Goal: Task Accomplishment & Management: Use online tool/utility

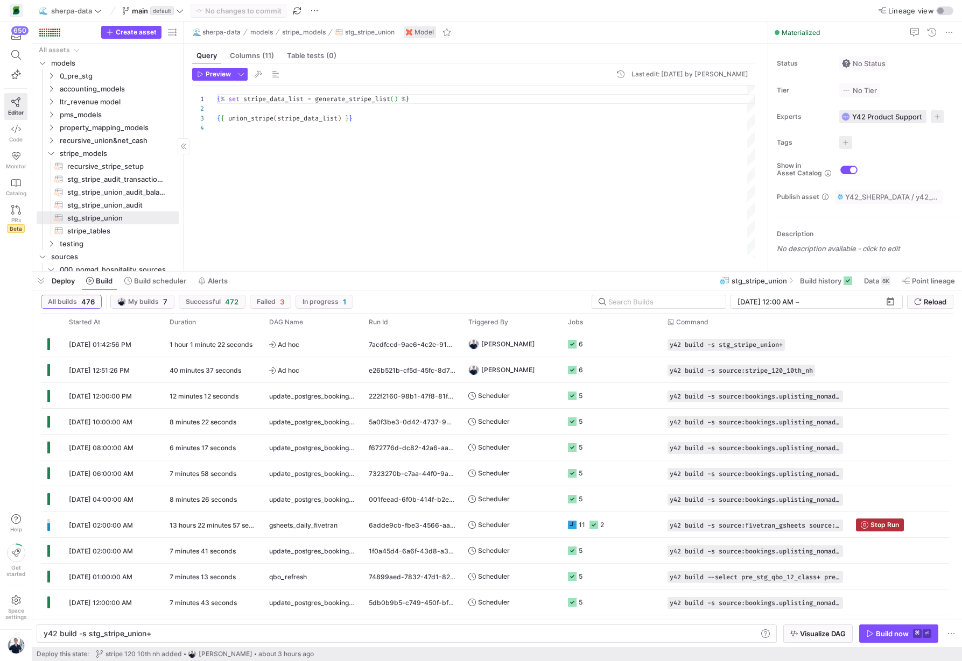
scroll to position [0, 107]
click at [112, 192] on span "stg_stripe_union_audit_balance​​​​​​​​​​" at bounding box center [116, 192] width 99 height 12
type textarea "{% set stripe_data_list = generate_stripe_list() %} {{ union_stripe_audit_balan…"
click at [12, 133] on icon at bounding box center [16, 129] width 10 height 10
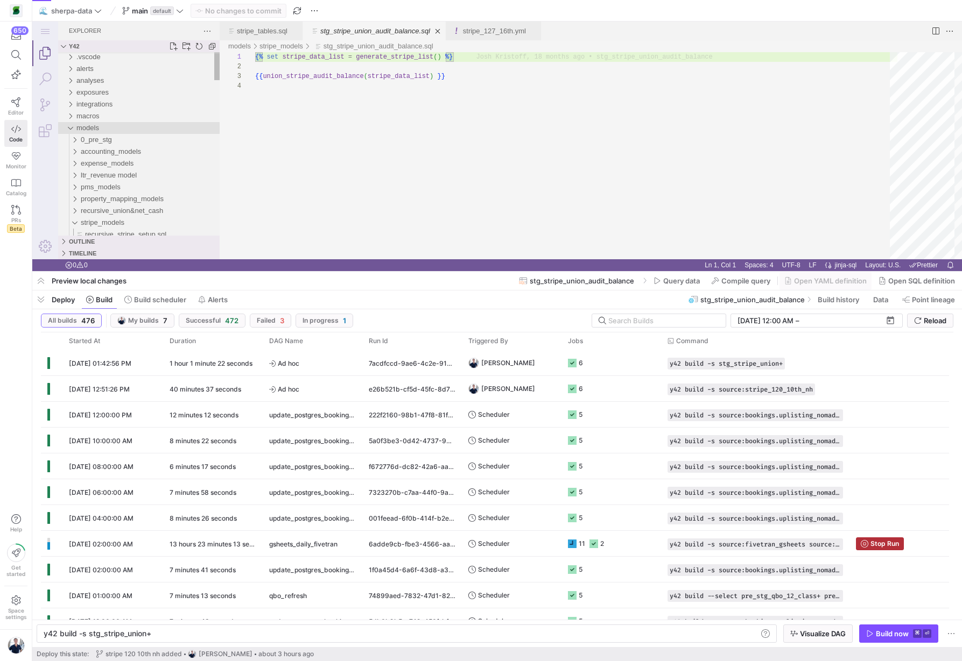
click at [70, 127] on div "models" at bounding box center [70, 128] width 16 height 12
click at [71, 112] on div "macros" at bounding box center [70, 116] width 16 height 12
click at [101, 133] on div ".vscode alerts analyses exposures integrations macros generate_qbo_list.sql gen…" at bounding box center [138, 613] width 161 height 1125
click at [102, 138] on span "get_stripe_audit_balance.sql" at bounding box center [125, 141] width 89 height 8
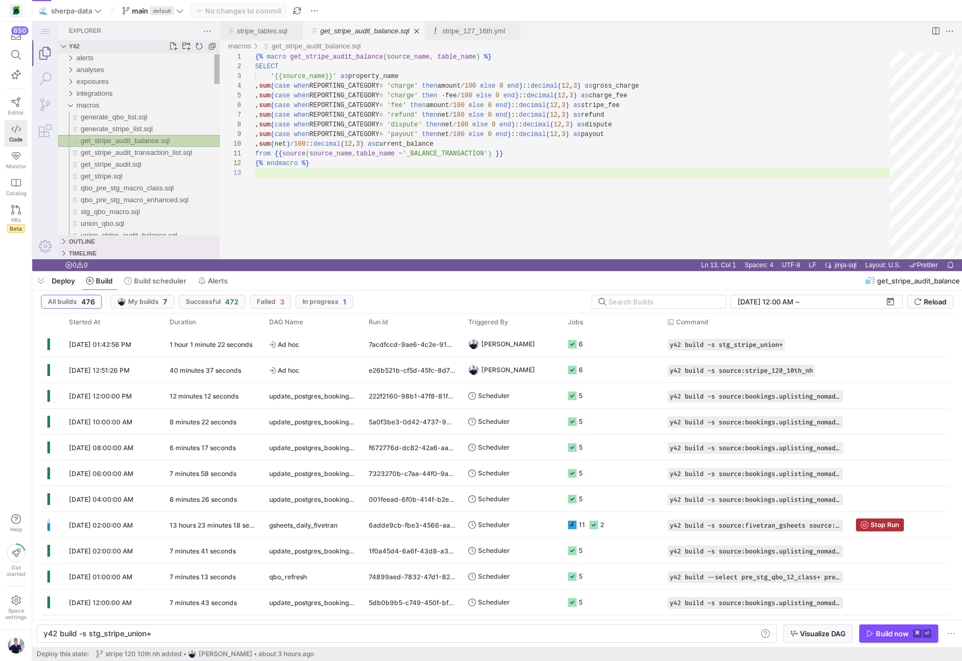
scroll to position [19, 0]
click at [104, 153] on span "get_stripe_audit_transaction_list.sql" at bounding box center [136, 153] width 111 height 8
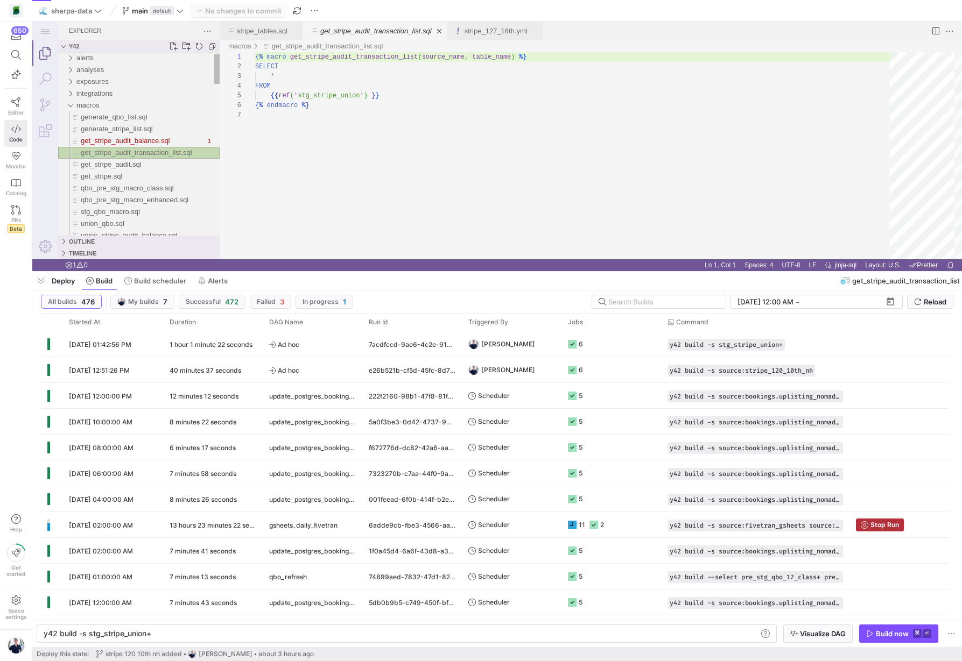
scroll to position [58, 0]
click at [107, 163] on span "get_stripe_audit.sql" at bounding box center [111, 164] width 61 height 8
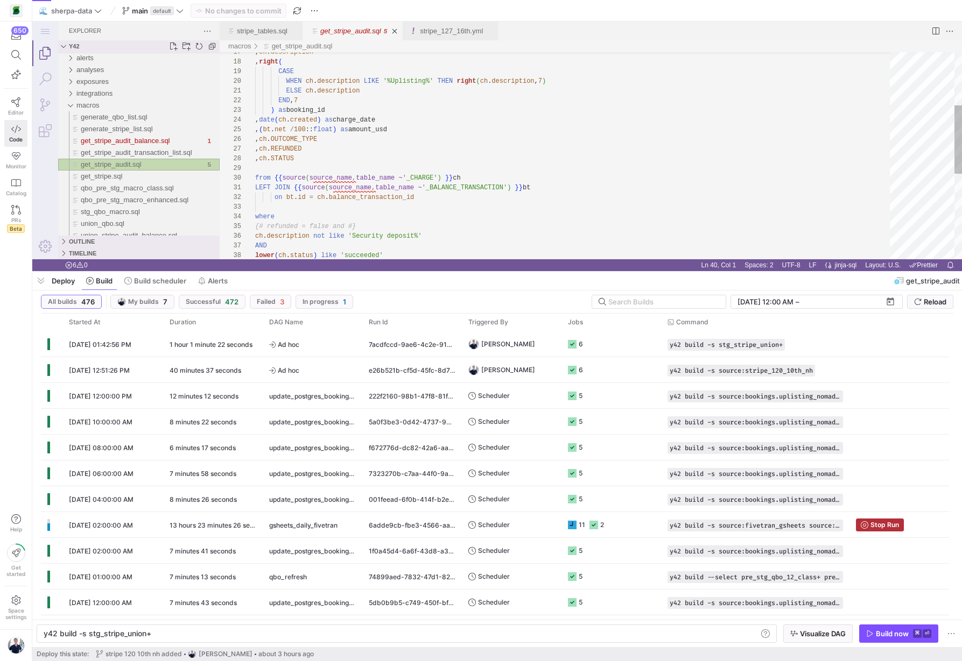
scroll to position [97, 0]
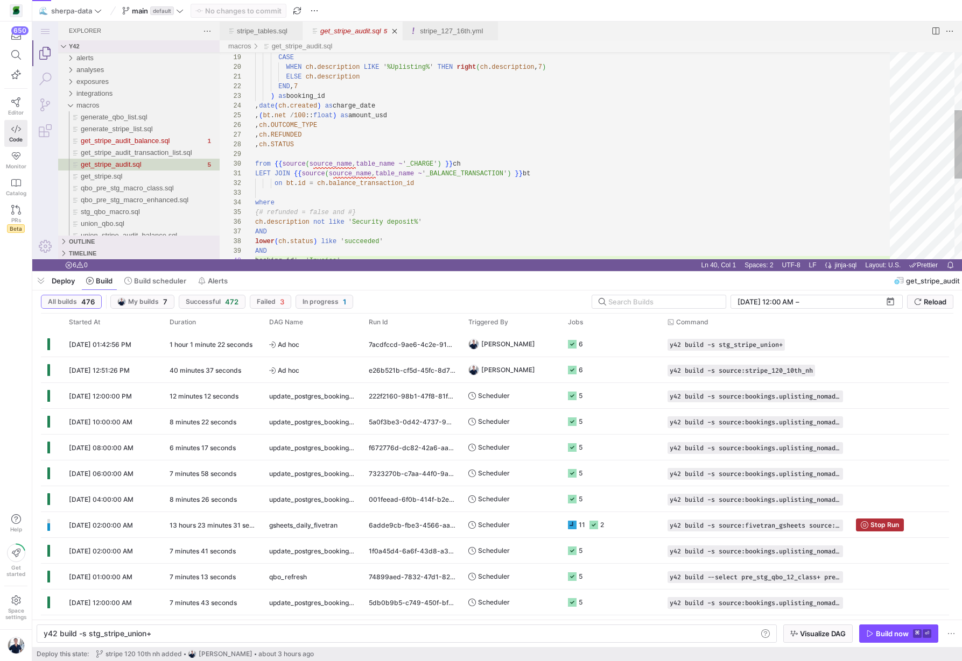
click at [427, 142] on div "lower ( ch . status ) like ' succeeded ' AND booking_id != ' Invoice ' AND ch .…" at bounding box center [576, 190] width 642 height 624
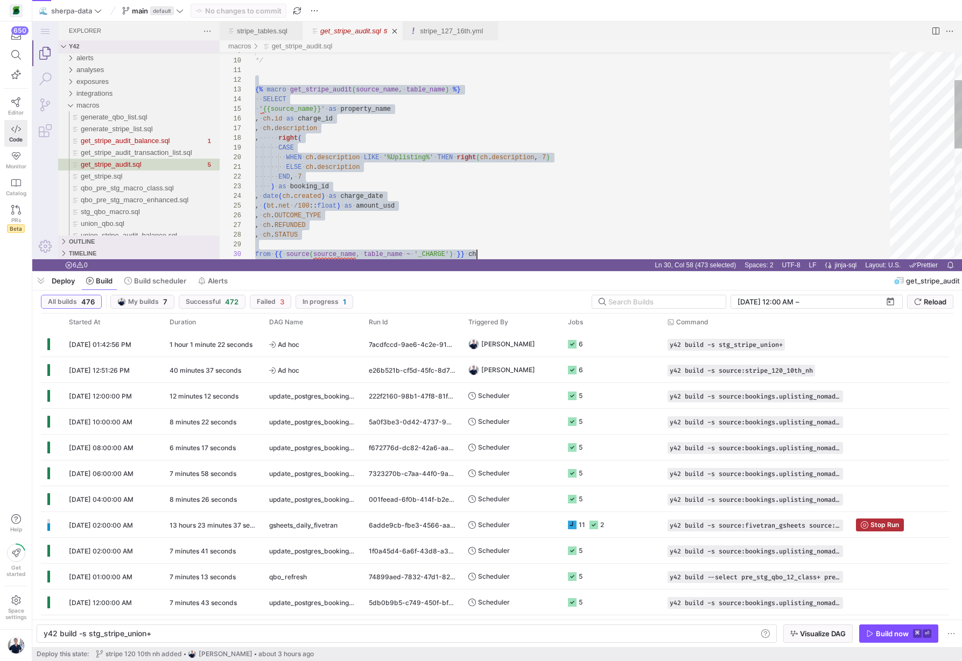
scroll to position [10, 101]
type textarea "{% macro get_stripe_audit(source_name, table_name) %} SELECT '{{source_name}}' …"
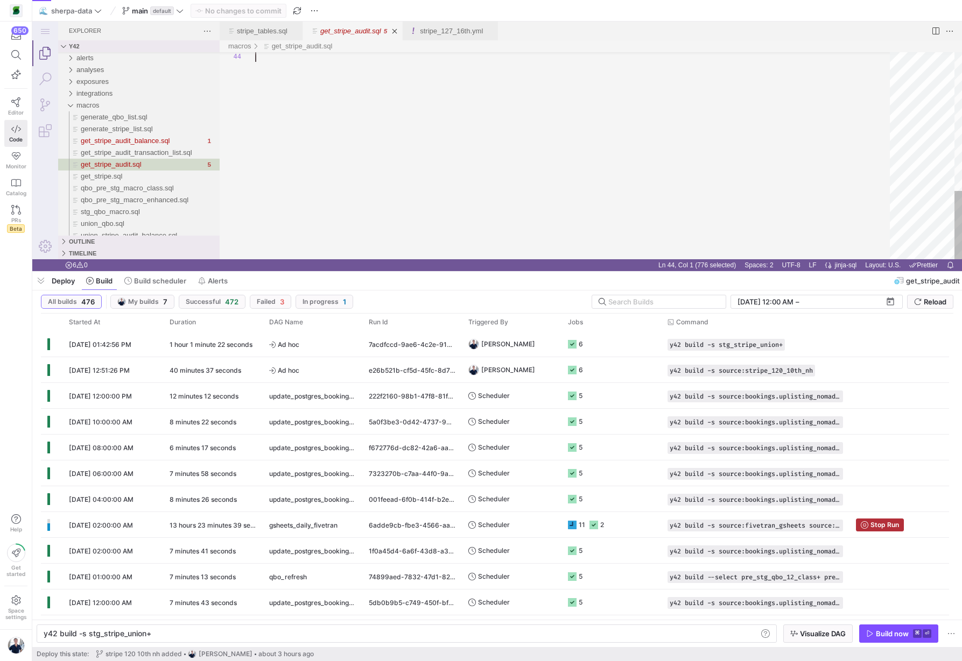
drag, startPoint x: 266, startPoint y: 161, endPoint x: 497, endPoint y: 160, distance: 230.8
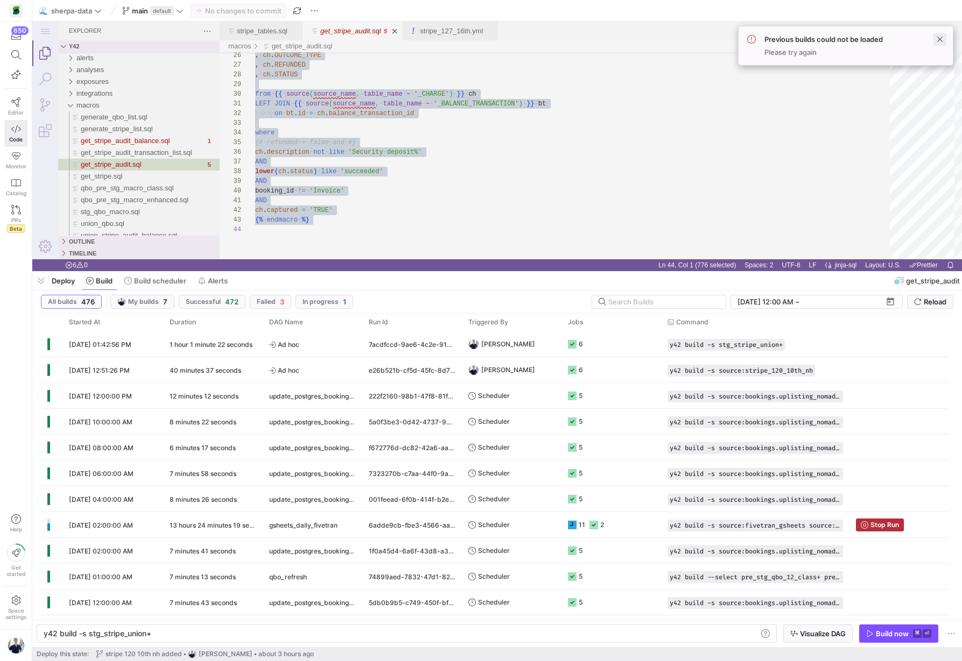
click at [939, 38] on span at bounding box center [939, 39] width 13 height 13
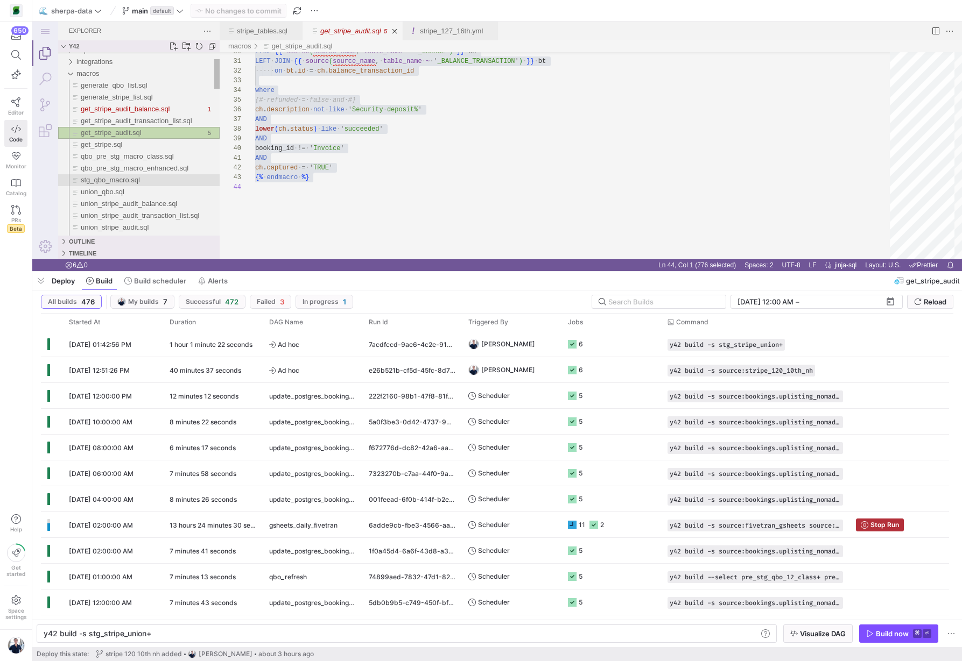
click at [130, 207] on span "union_stripe_audit_balance.sql" at bounding box center [129, 204] width 96 height 8
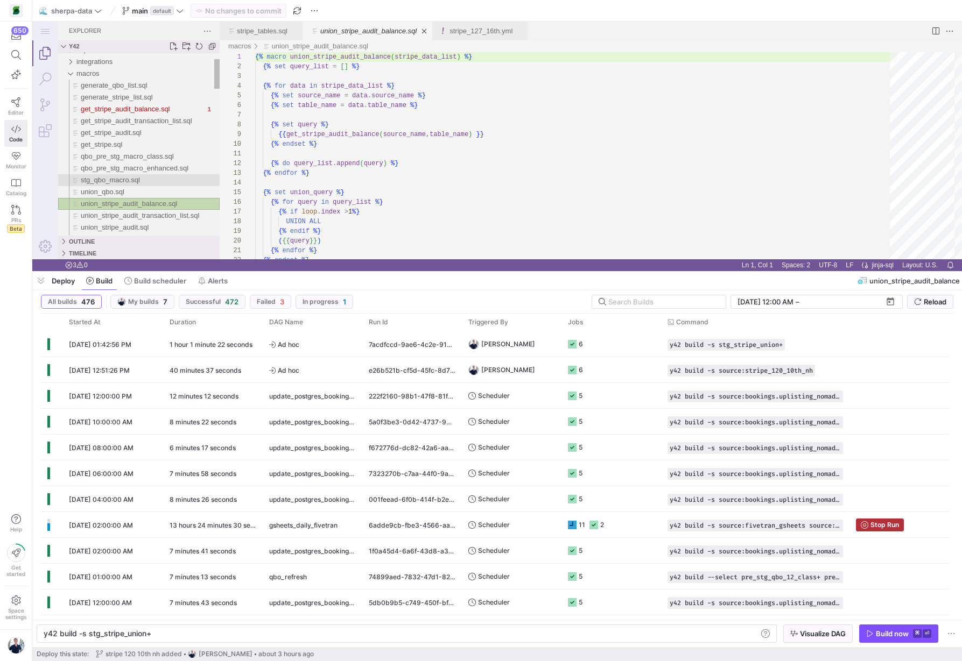
scroll to position [97, 0]
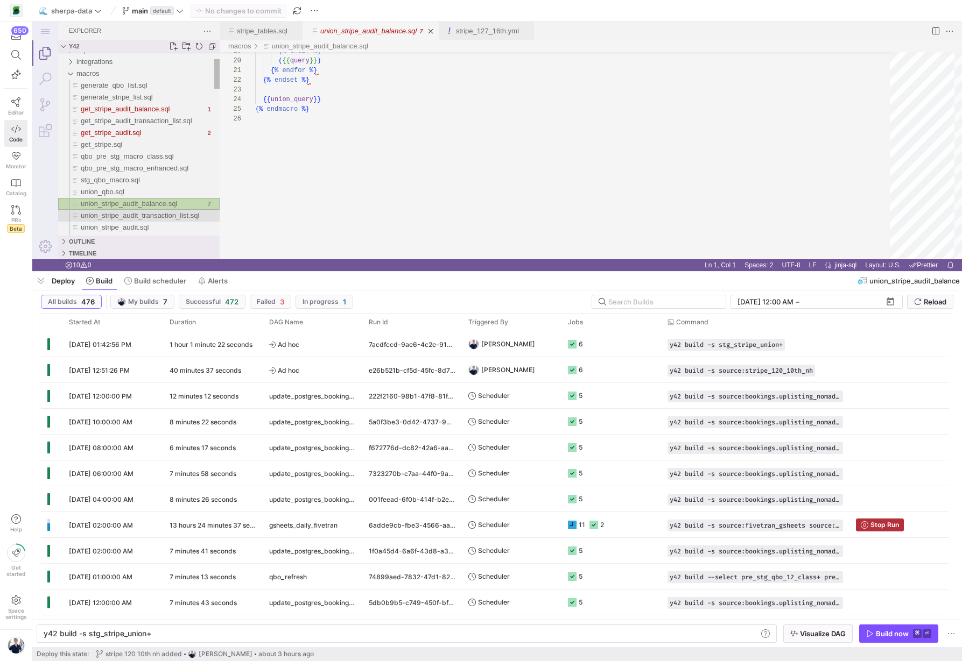
click at [156, 220] on div "union_stripe_audit_transaction_list.sql" at bounding box center [150, 216] width 139 height 12
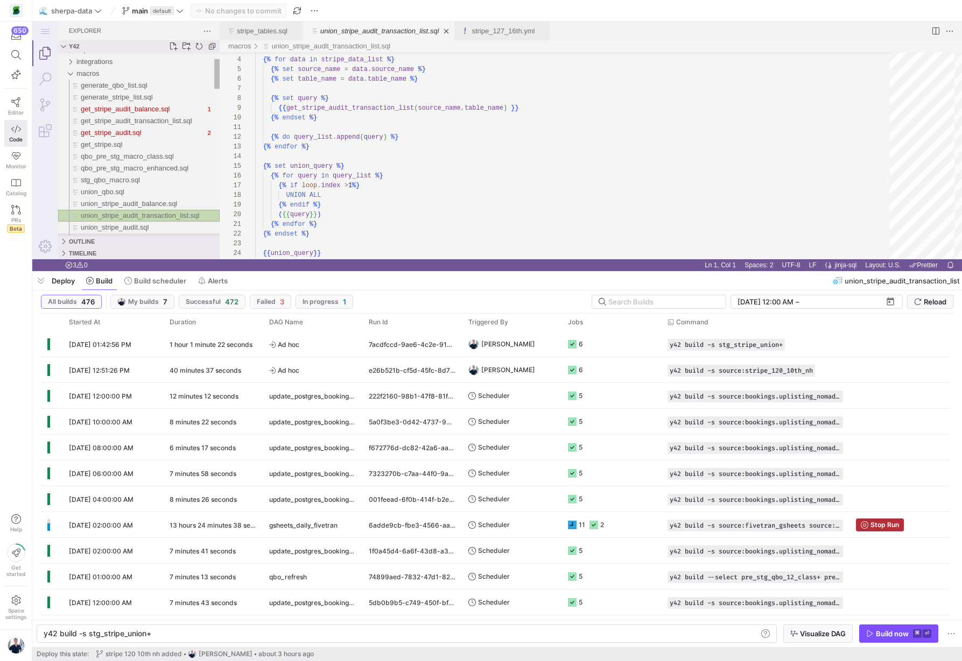
click at [136, 234] on div "union_stripe.sql" at bounding box center [150, 240] width 139 height 12
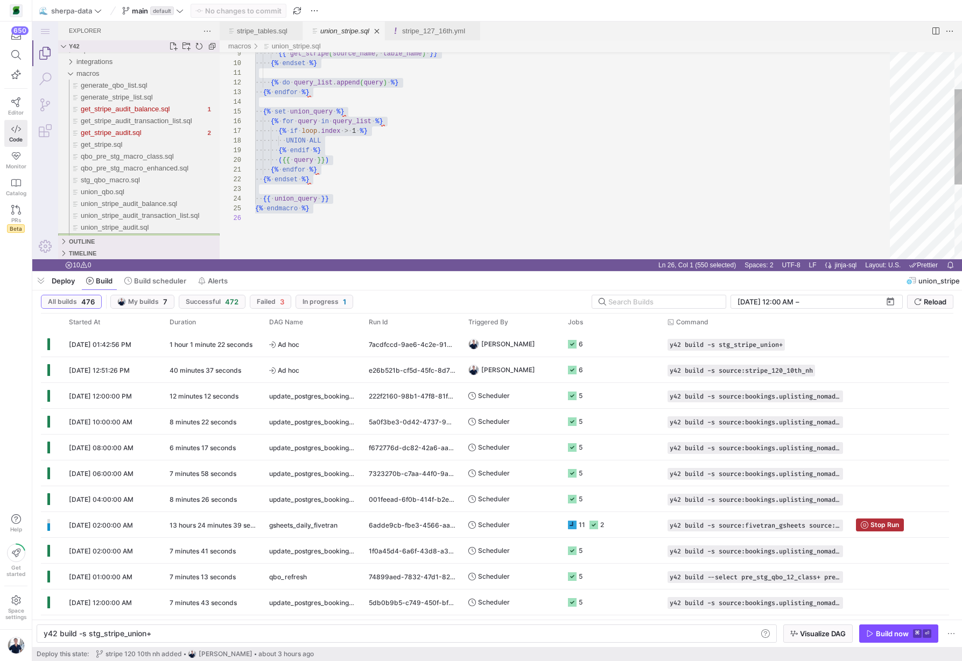
scroll to position [145, 0]
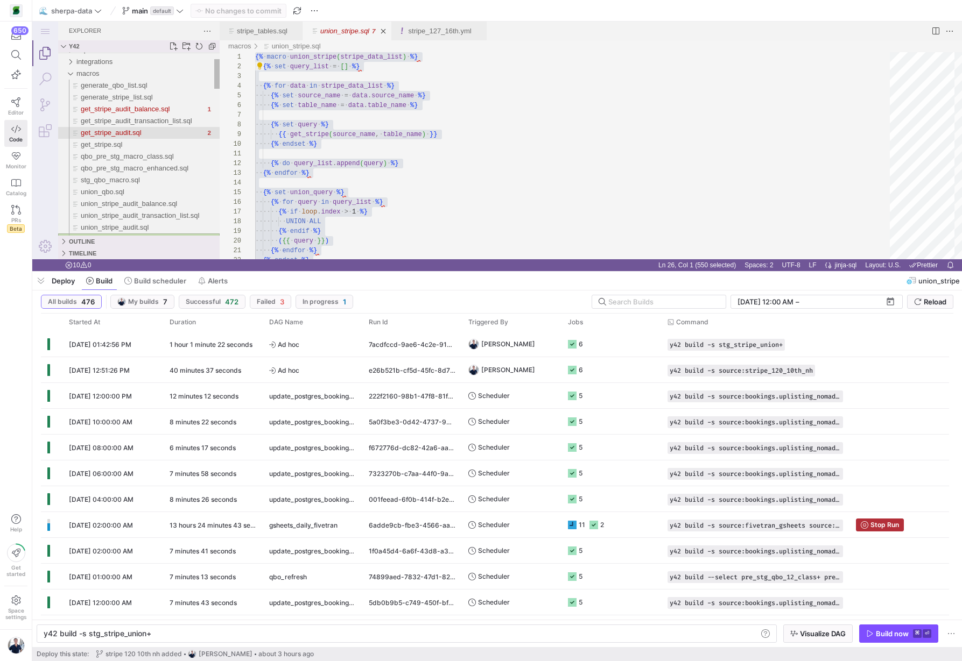
click at [149, 132] on div "get_stripe_audit.sql" at bounding box center [143, 133] width 124 height 12
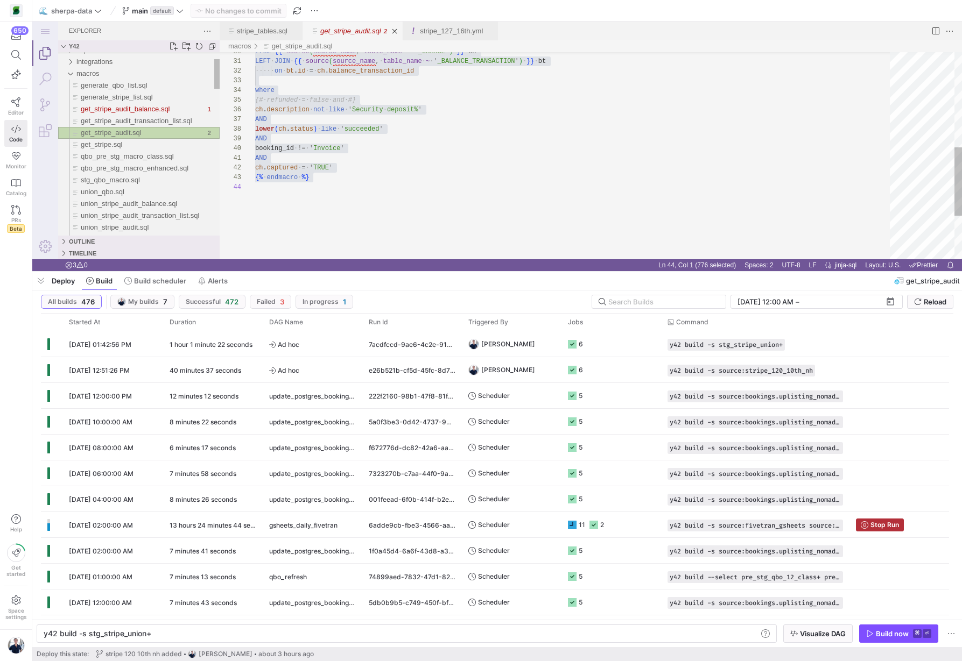
scroll to position [126, 0]
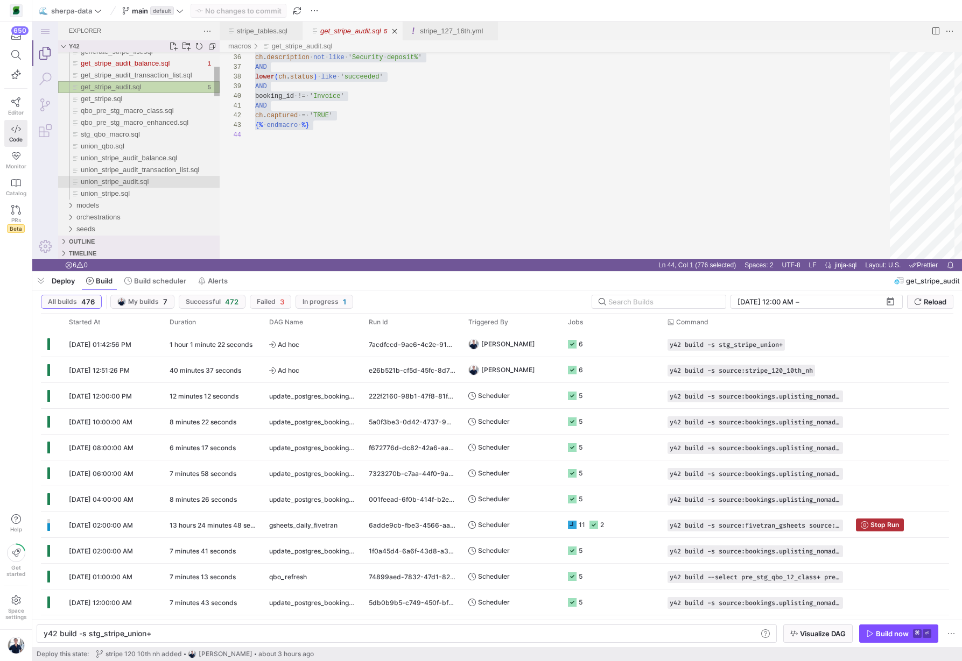
click at [139, 179] on span "union_stripe_audit.sql" at bounding box center [115, 182] width 68 height 8
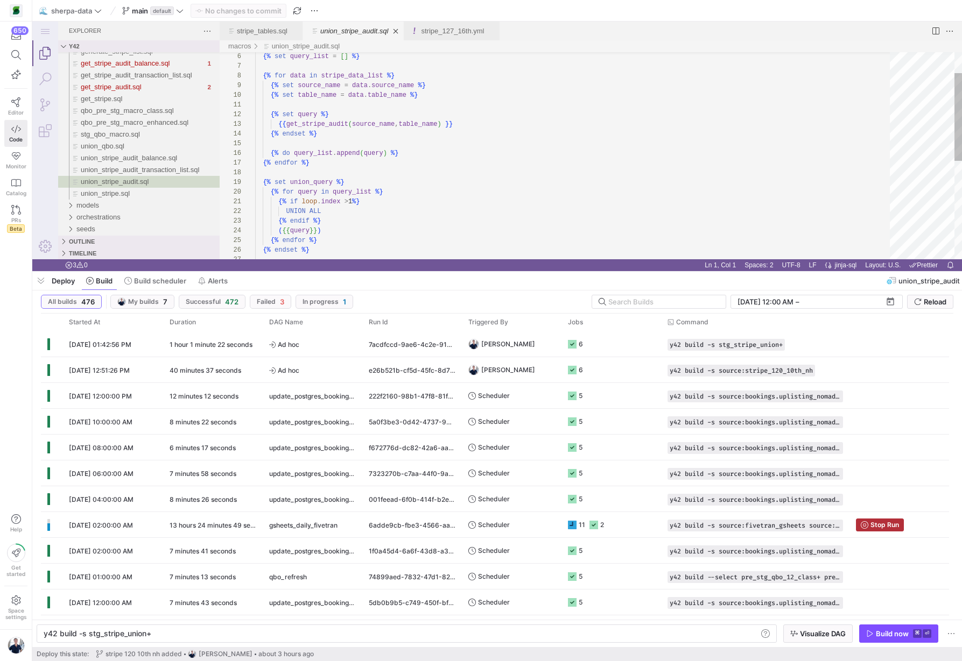
click at [441, 168] on div "{% set query_list = [ ] %} {% for data in stripe_data_list %} {% set source_nam…" at bounding box center [576, 247] width 642 height 488
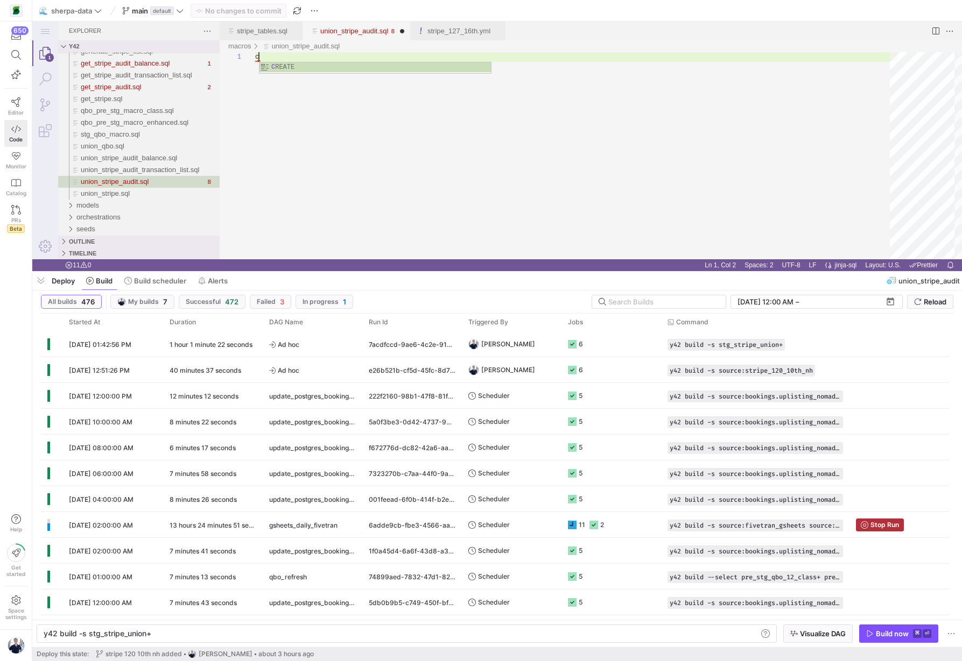
scroll to position [0, 3]
type textarea "-- stripe_data_list = [{source_name: stripe_109_12th, table_name:STRIPE_109_12T…"
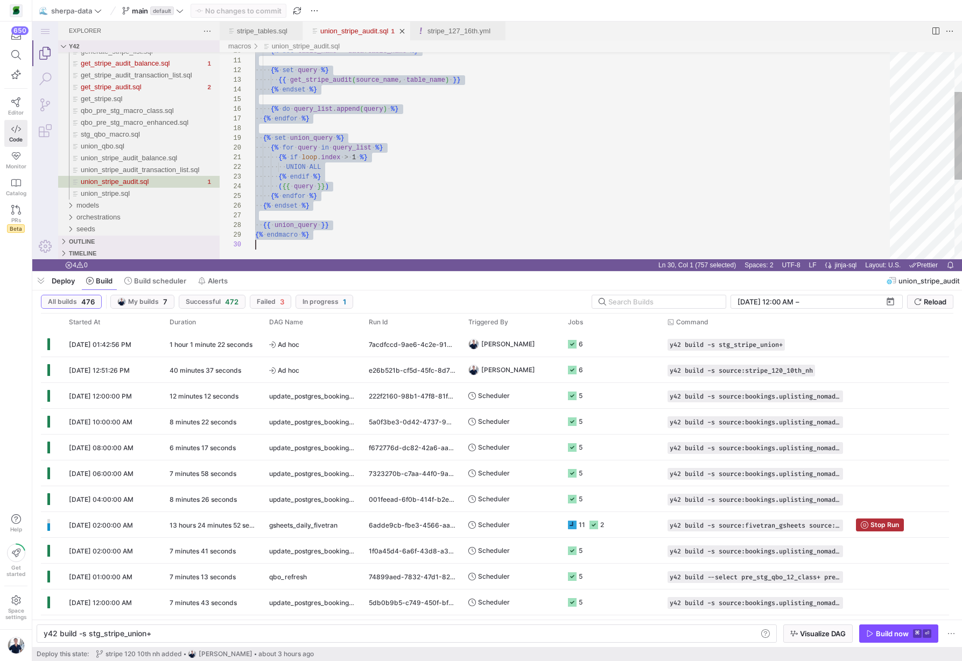
scroll to position [0, 0]
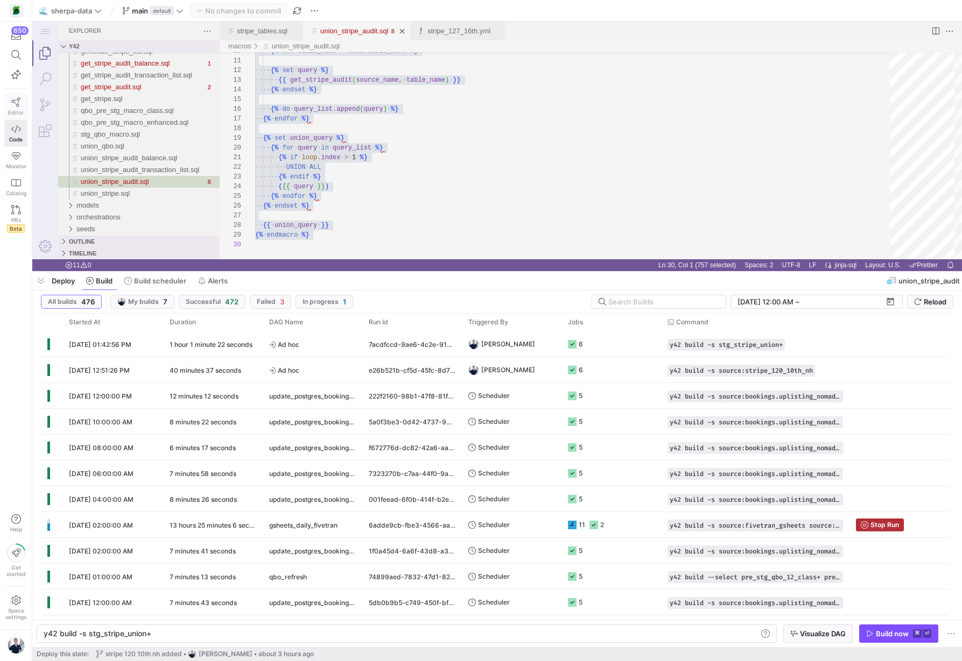
click at [16, 109] on span "Editor" at bounding box center [16, 112] width 16 height 6
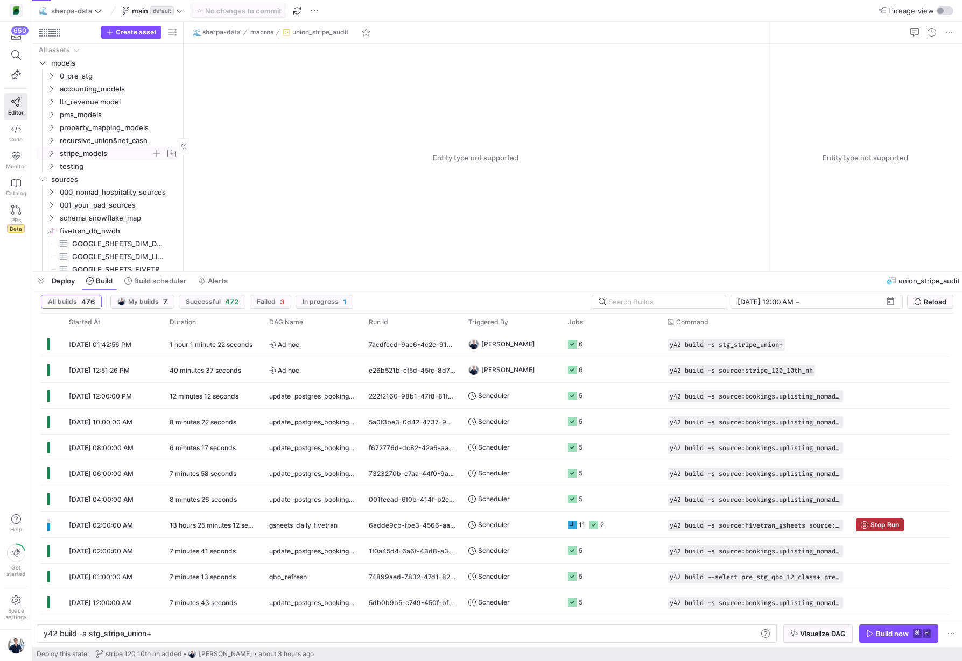
click at [63, 152] on span "stripe_models" at bounding box center [105, 153] width 91 height 12
click at [88, 214] on span "stg_stripe_union​​​​​​​​​​" at bounding box center [116, 218] width 99 height 12
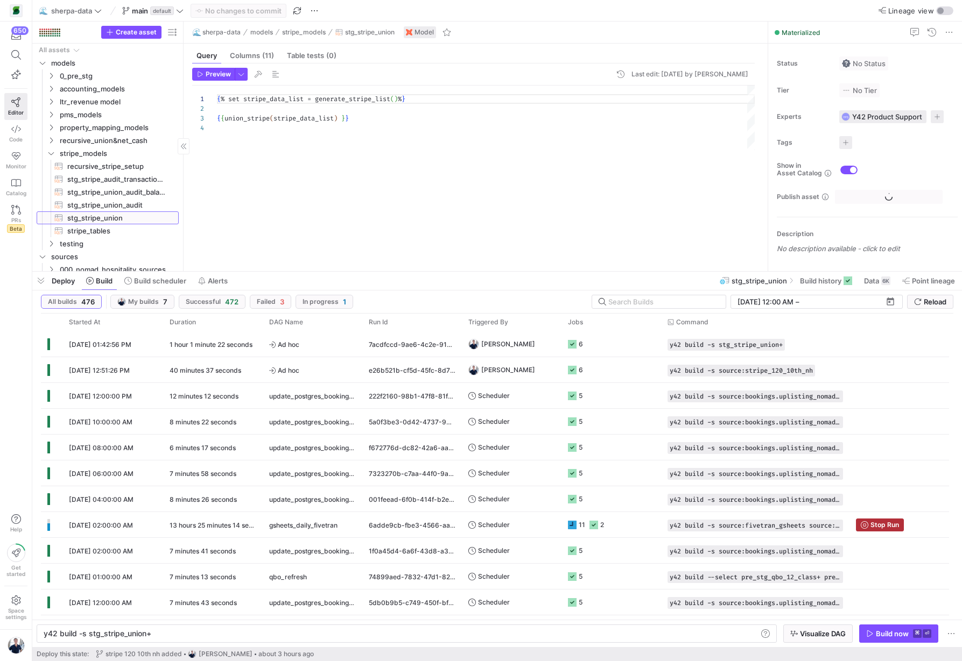
scroll to position [29, 0]
click at [94, 206] on span "stg_stripe_union_audit​​​​​​​​​​" at bounding box center [116, 205] width 99 height 12
type textarea "{% set stripe_data_list = generate_stripe_list() %} {{ union_stripe_audit(strip…"
click at [82, 204] on span "stg_stripe_union_audit​​​​​​​​​​" at bounding box center [116, 205] width 99 height 12
click at [94, 282] on span "Build" at bounding box center [99, 281] width 26 height 9
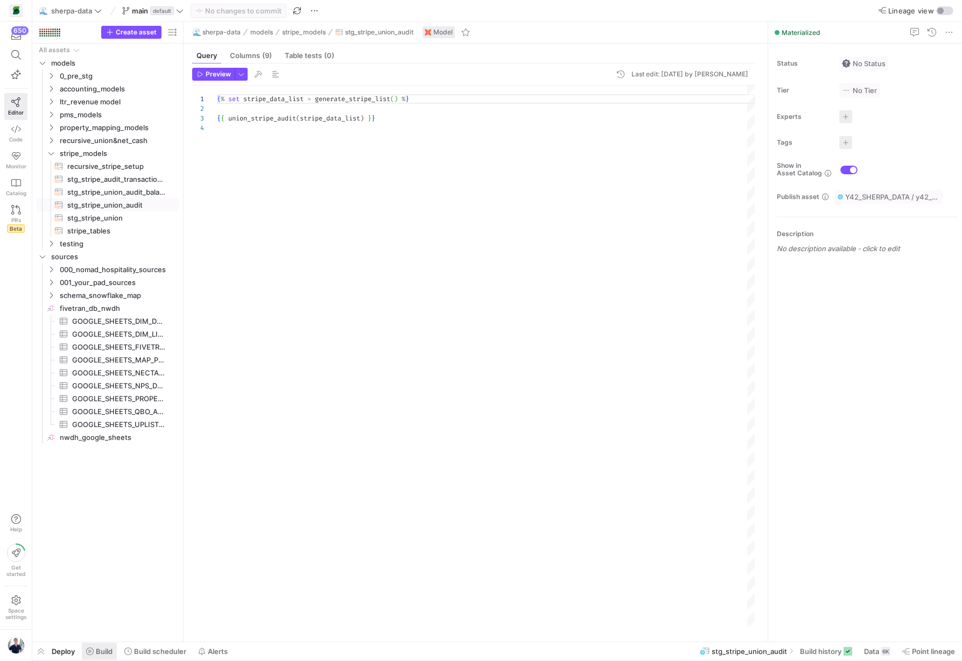
click at [96, 648] on span "Build" at bounding box center [104, 651] width 17 height 9
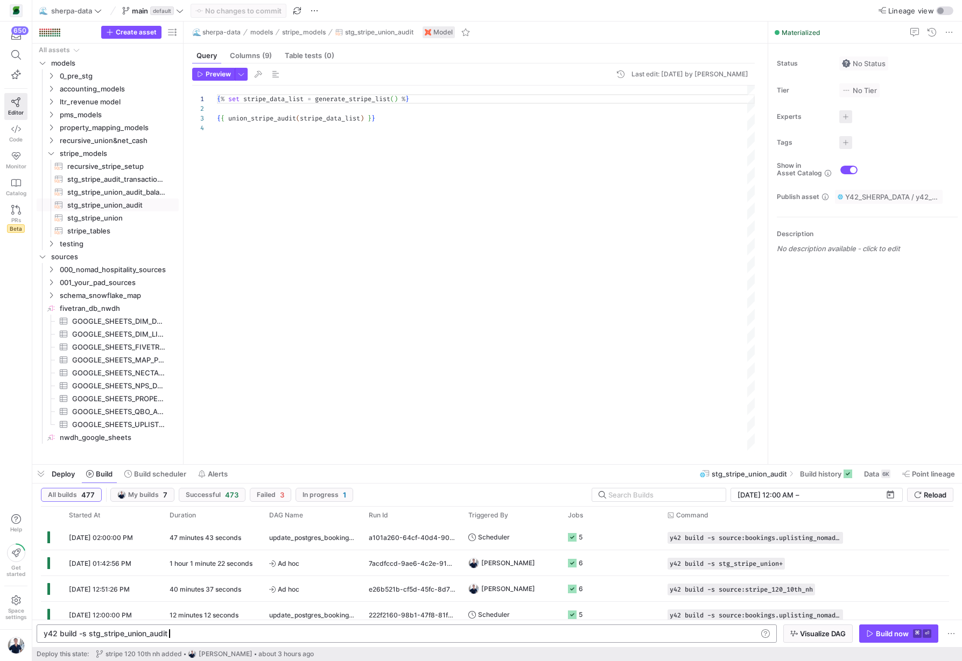
click at [185, 630] on div "y42 build -s stg_stripe_union_audit" at bounding box center [400, 634] width 713 height 9
type textarea "y42 build -s stg_stripe_union_audit+"
click at [819, 636] on span "Visualize DAG" at bounding box center [823, 634] width 46 height 9
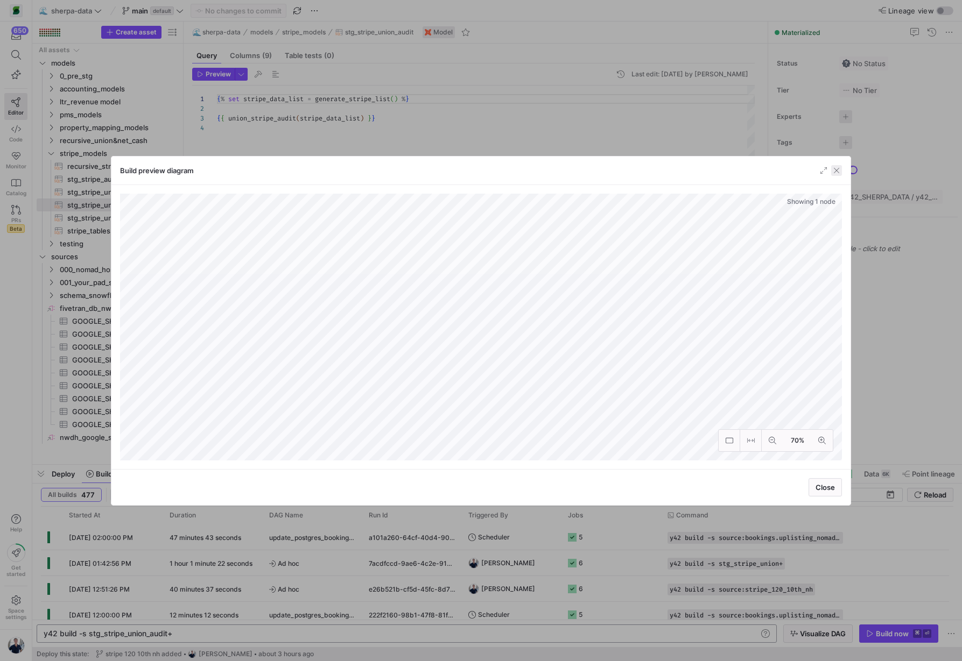
click at [832, 169] on span "button" at bounding box center [836, 170] width 11 height 11
